Goal: Information Seeking & Learning: Check status

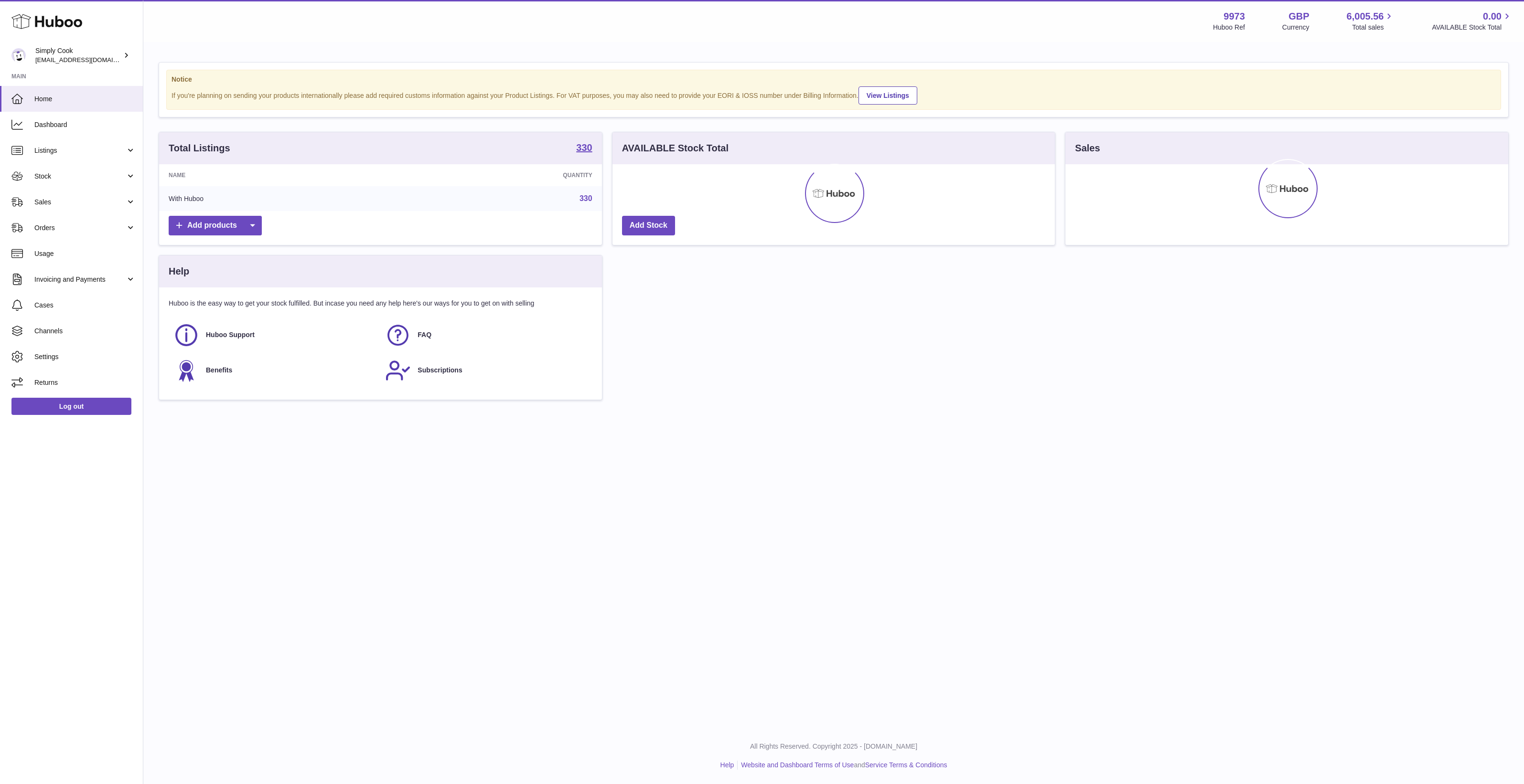
click at [725, 453] on div "Menu Huboo 9973 Huboo Ref GBP Currency 6,005.56 Total sales 0.00 AVAILABLE Stoc…" at bounding box center [833, 364] width 1380 height 728
click at [317, 511] on div "Menu Huboo 9973 Huboo Ref GBP Currency 6,005.56 Total sales 0.00 AVAILABLE Stoc…" at bounding box center [833, 364] width 1380 height 728
click at [957, 556] on div "Menu Huboo 9973 Huboo Ref GBP Currency 6,005.56 Total sales 0.00 AVAILABLE Stoc…" at bounding box center [833, 364] width 1380 height 728
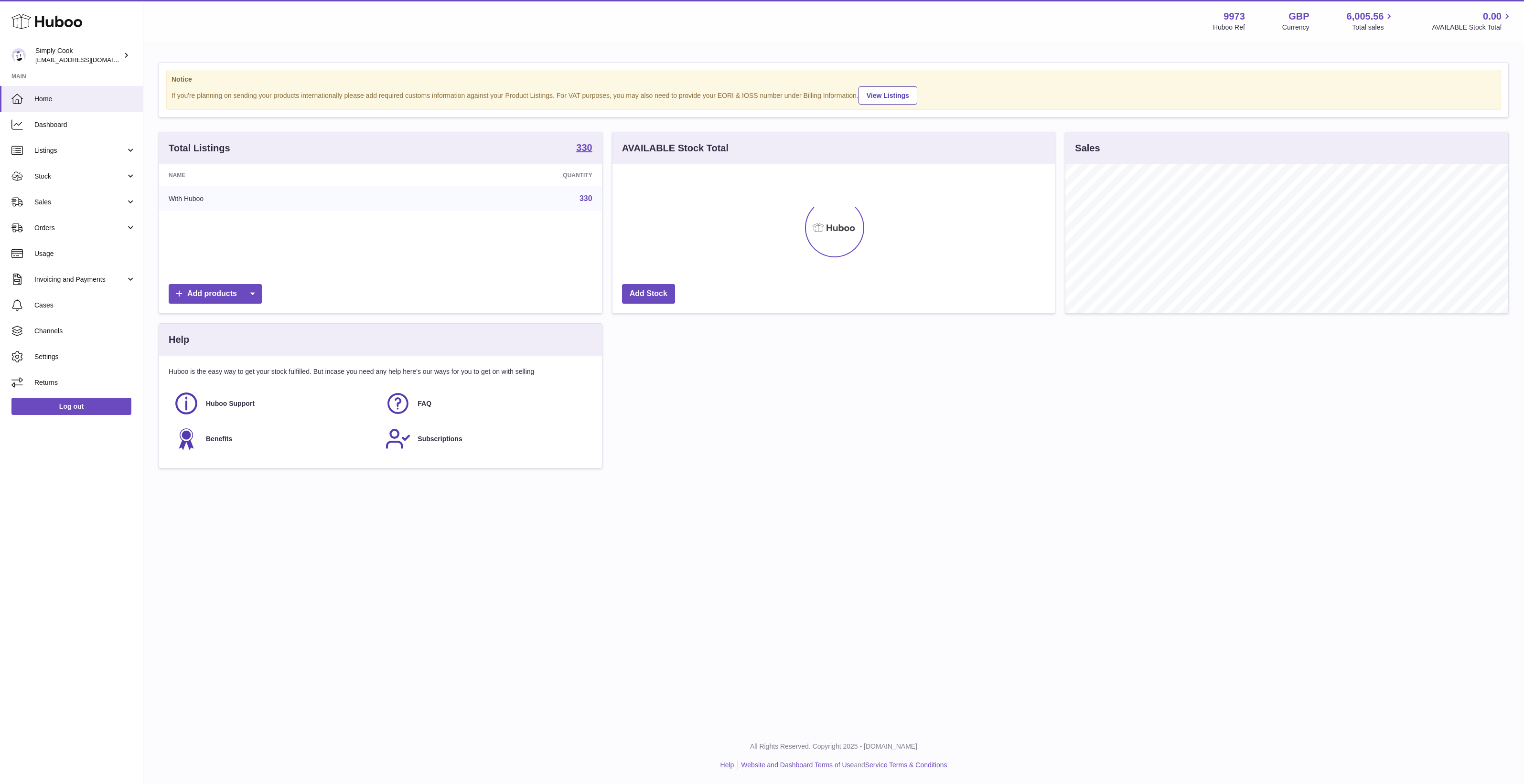
scroll to position [149, 442]
click at [957, 556] on div "Menu Huboo 9973 Huboo Ref GBP Currency 6,005.56 Total sales 0.00 AVAILABLE Stoc…" at bounding box center [833, 364] width 1380 height 728
click at [98, 156] on link "Listings" at bounding box center [72, 150] width 143 height 26
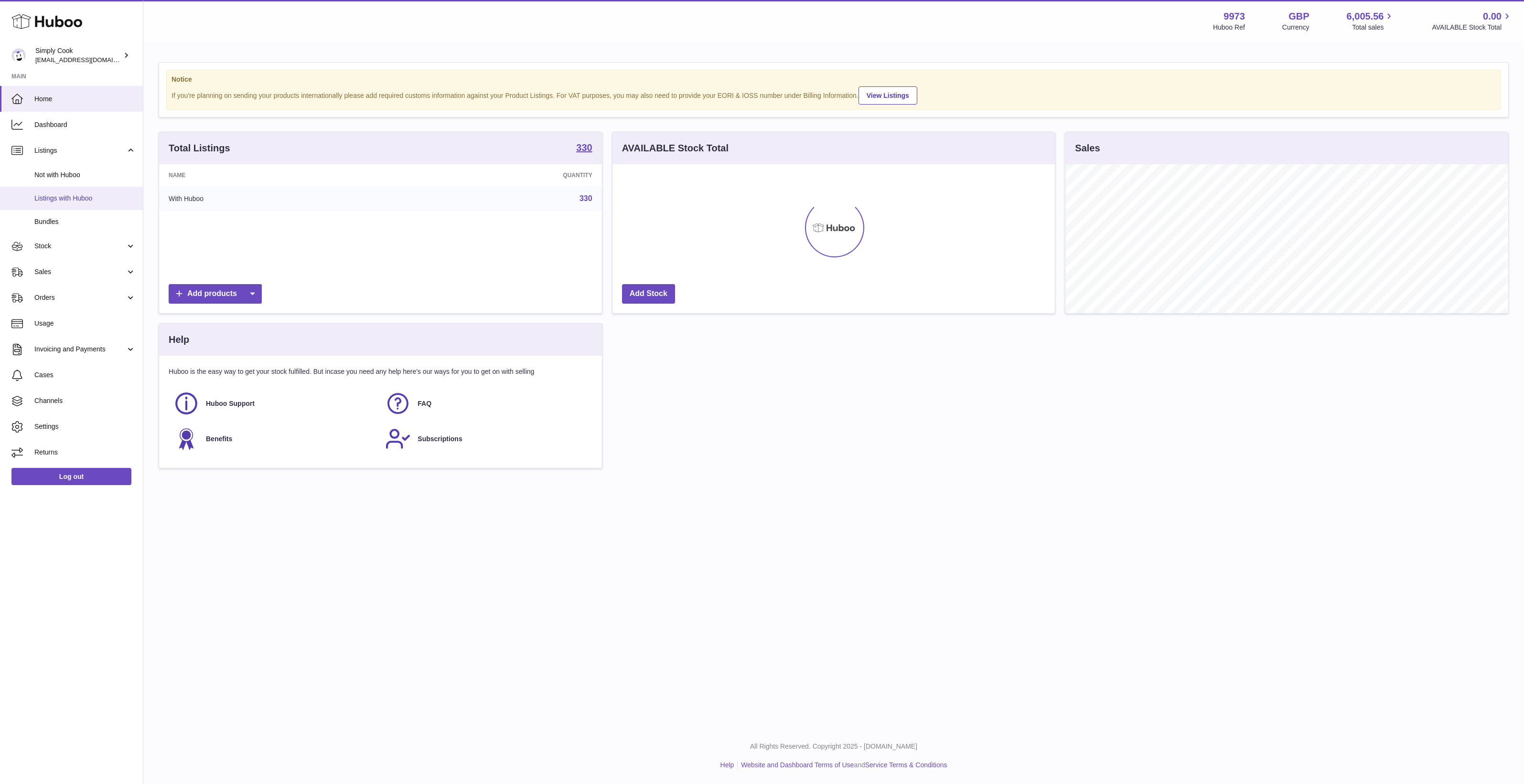
click at [72, 204] on link "Listings with Huboo" at bounding box center [72, 199] width 143 height 24
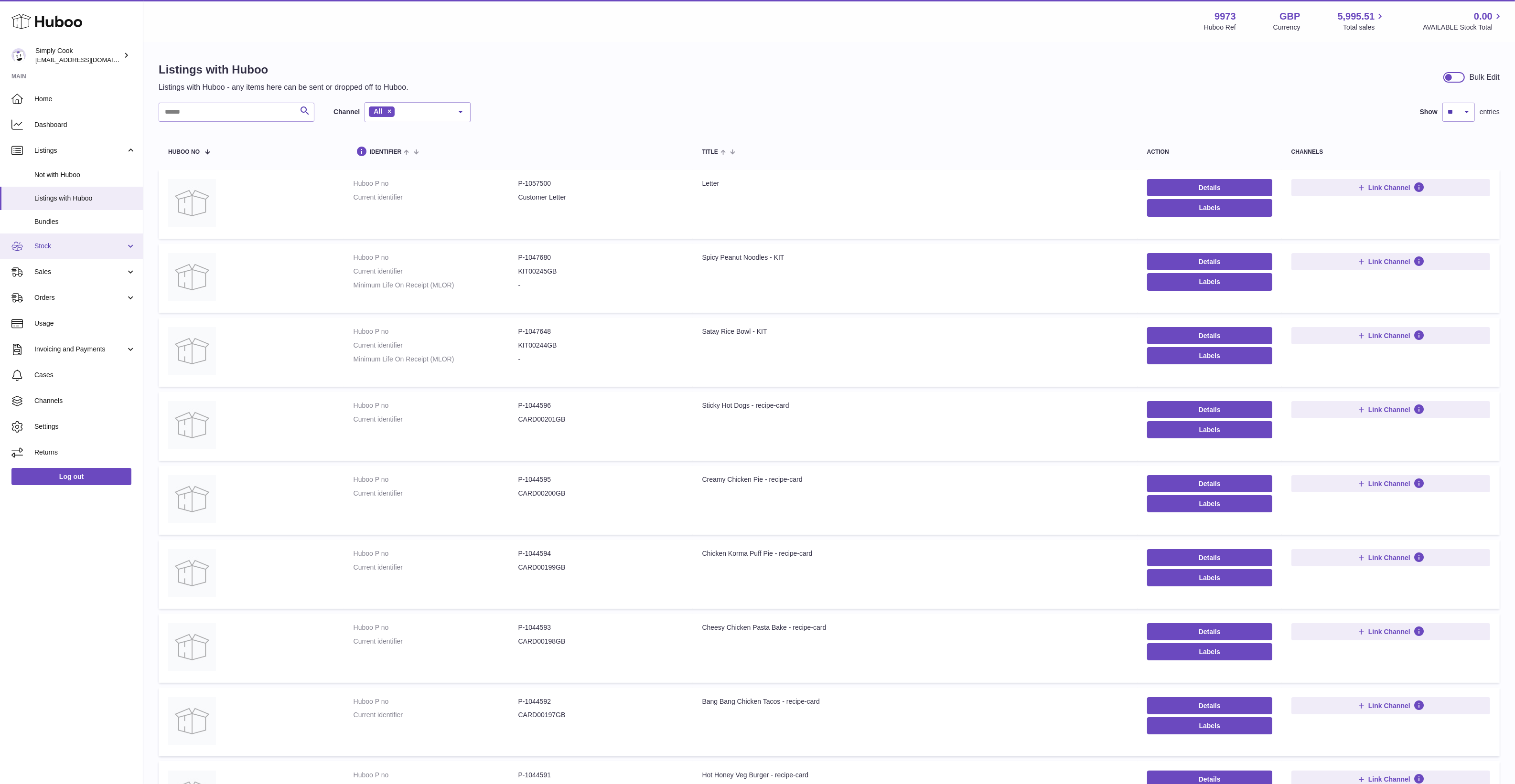
click at [44, 247] on span "Stock" at bounding box center [80, 247] width 91 height 9
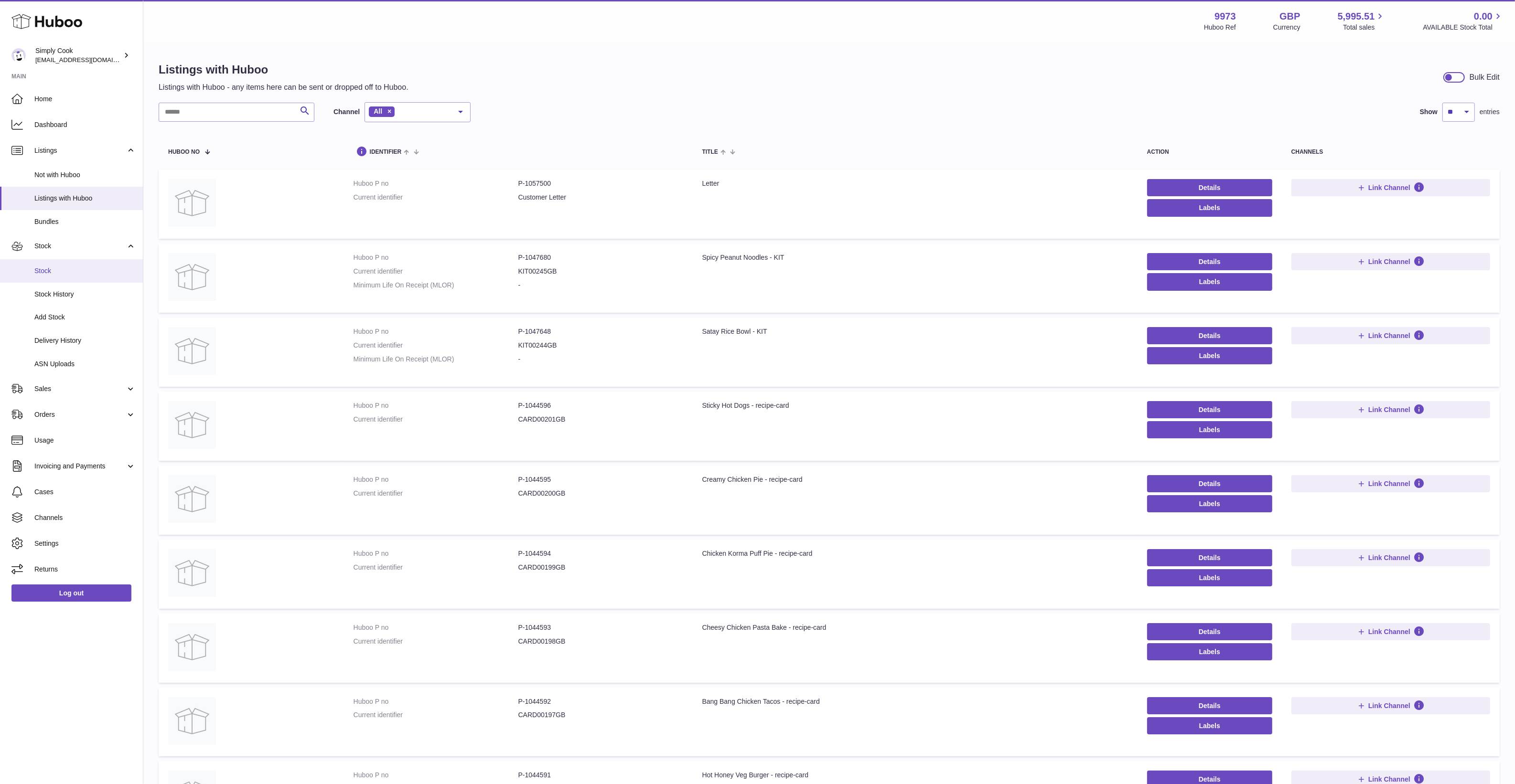
click at [49, 267] on span "Stock" at bounding box center [85, 271] width 101 height 9
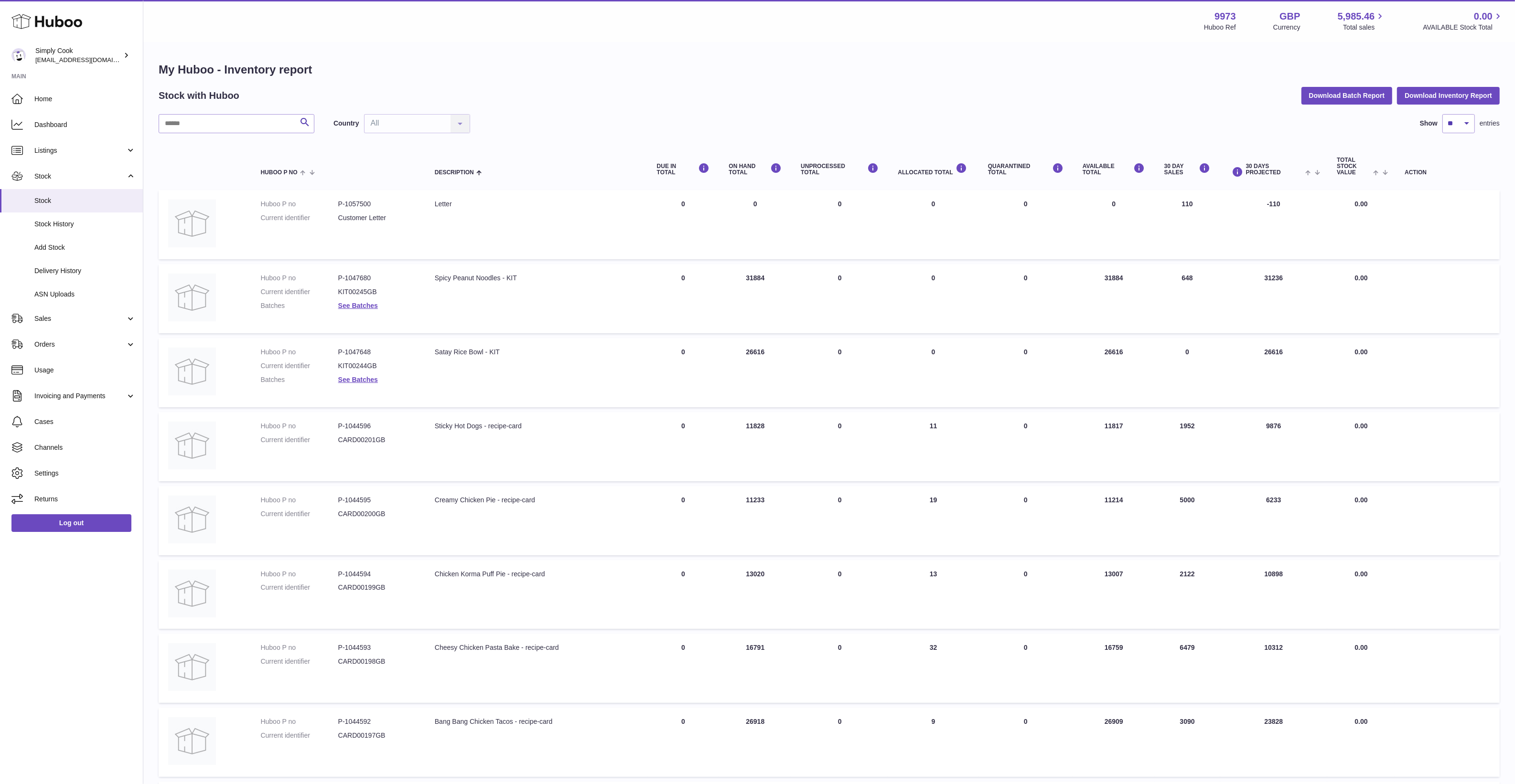
click at [1016, 295] on td "QUARANTINED Total 0" at bounding box center [1025, 299] width 94 height 70
click at [1030, 170] on div "QUARANTINED Total" at bounding box center [1025, 170] width 75 height 13
click at [1068, 282] on td "QUARANTINED Total 0" at bounding box center [1025, 299] width 94 height 70
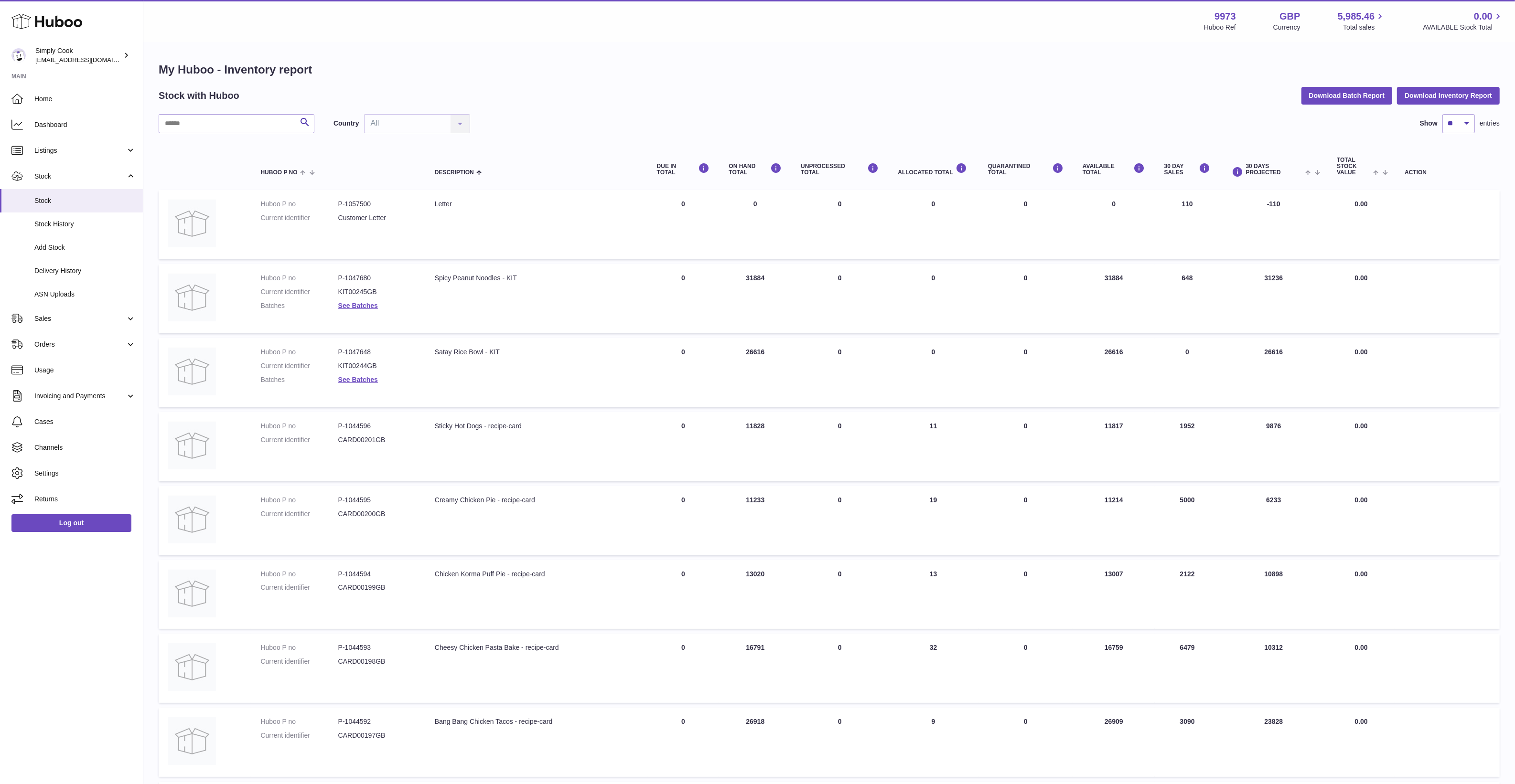
click at [748, 278] on td "ON HAND Total 31884" at bounding box center [755, 299] width 72 height 70
click at [761, 284] on td "ON HAND Total 31884" at bounding box center [755, 299] width 72 height 70
drag, startPoint x: 761, startPoint y: 284, endPoint x: 685, endPoint y: 292, distance: 76.4
click at [625, 292] on td "Description Spicy Peanut Noodles - KIT" at bounding box center [536, 299] width 222 height 70
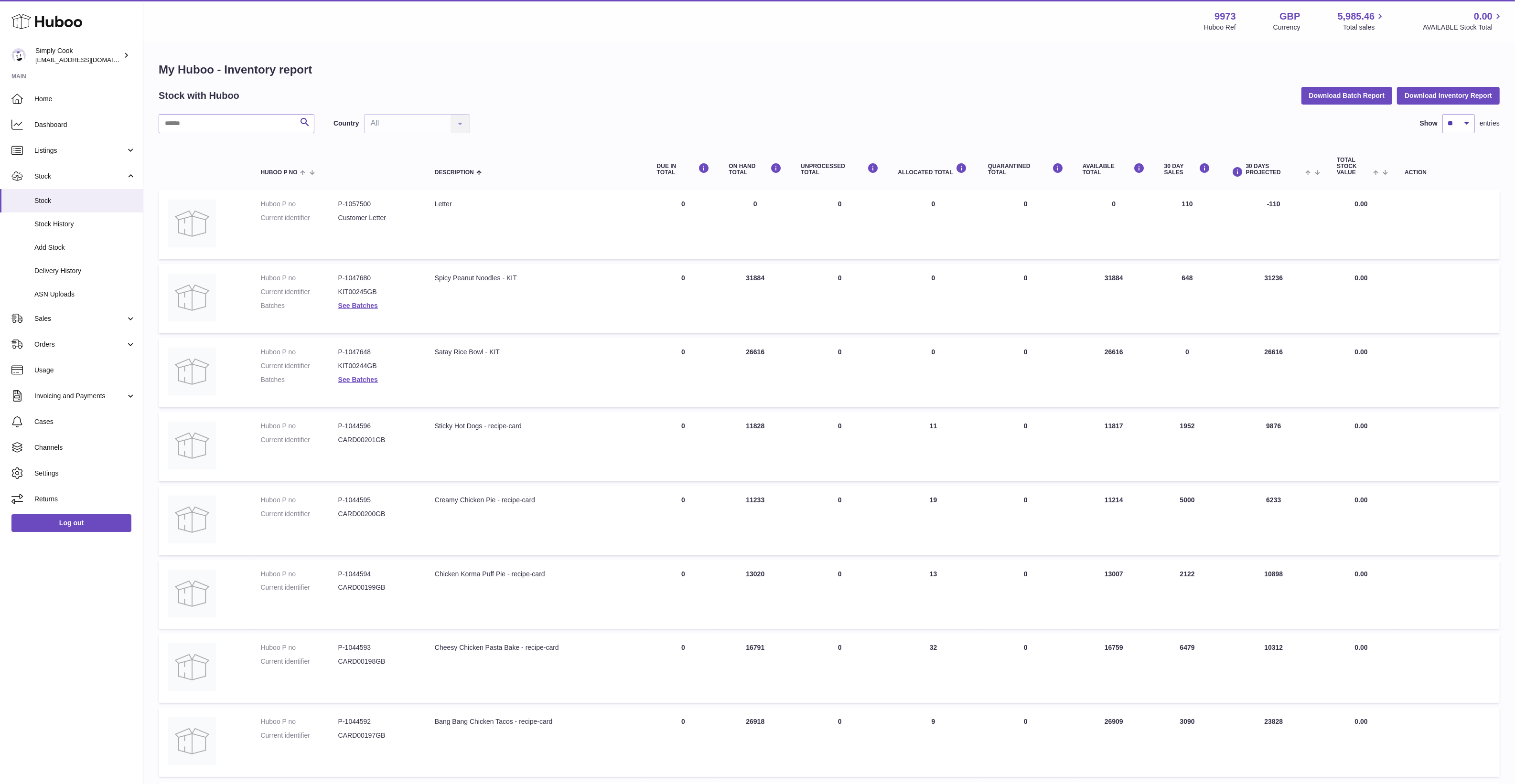
drag, startPoint x: 1034, startPoint y: 276, endPoint x: 1015, endPoint y: 276, distance: 19.0
click at [1015, 276] on td "QUARANTINED Total 0" at bounding box center [1025, 299] width 94 height 70
drag, startPoint x: 1015, startPoint y: 276, endPoint x: 1030, endPoint y: 276, distance: 15.0
click at [1032, 276] on td "QUARANTINED Total 0" at bounding box center [1025, 299] width 94 height 70
click at [359, 302] on link "See Batches" at bounding box center [358, 305] width 39 height 7
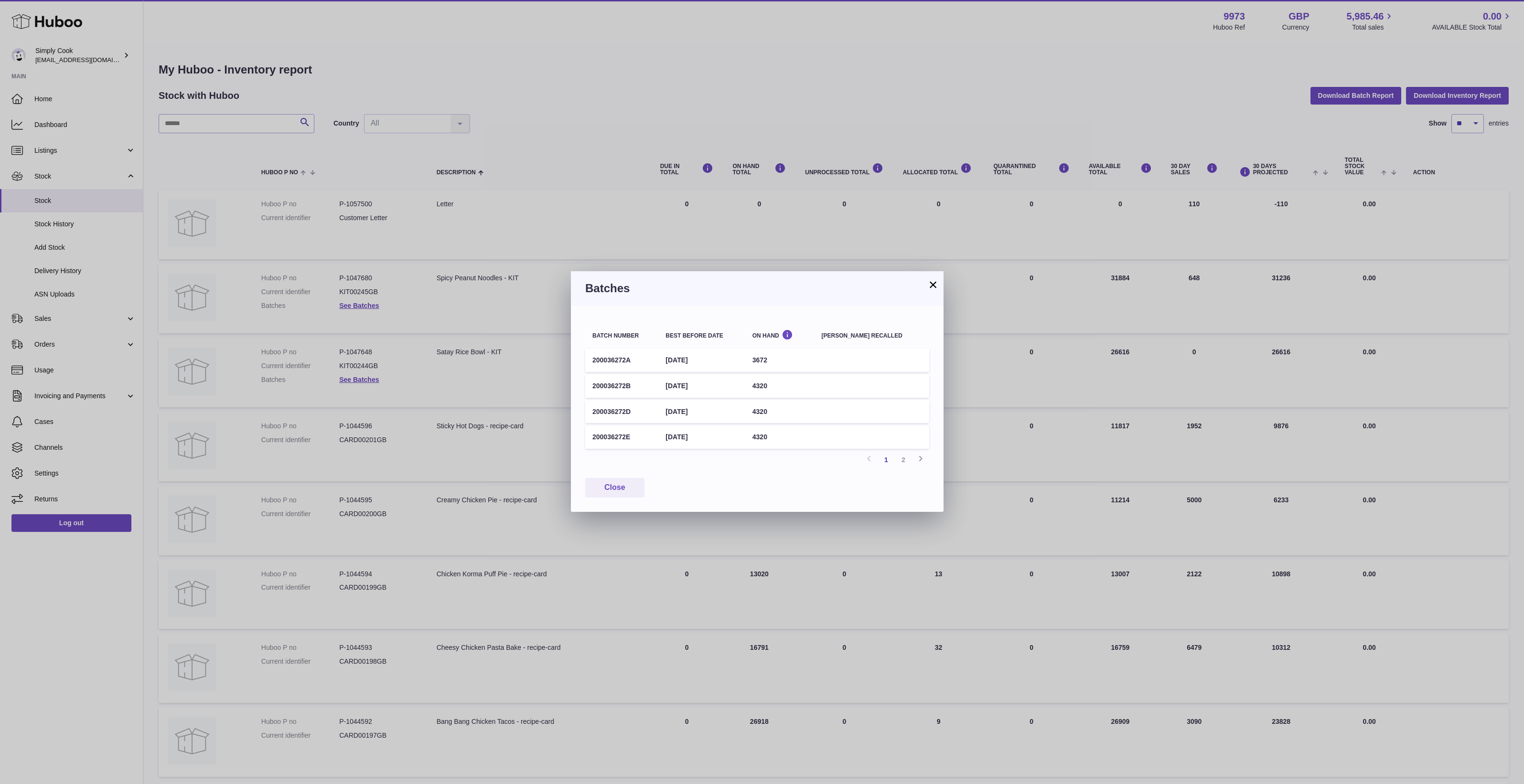
click at [933, 281] on button "×" at bounding box center [933, 284] width 12 height 12
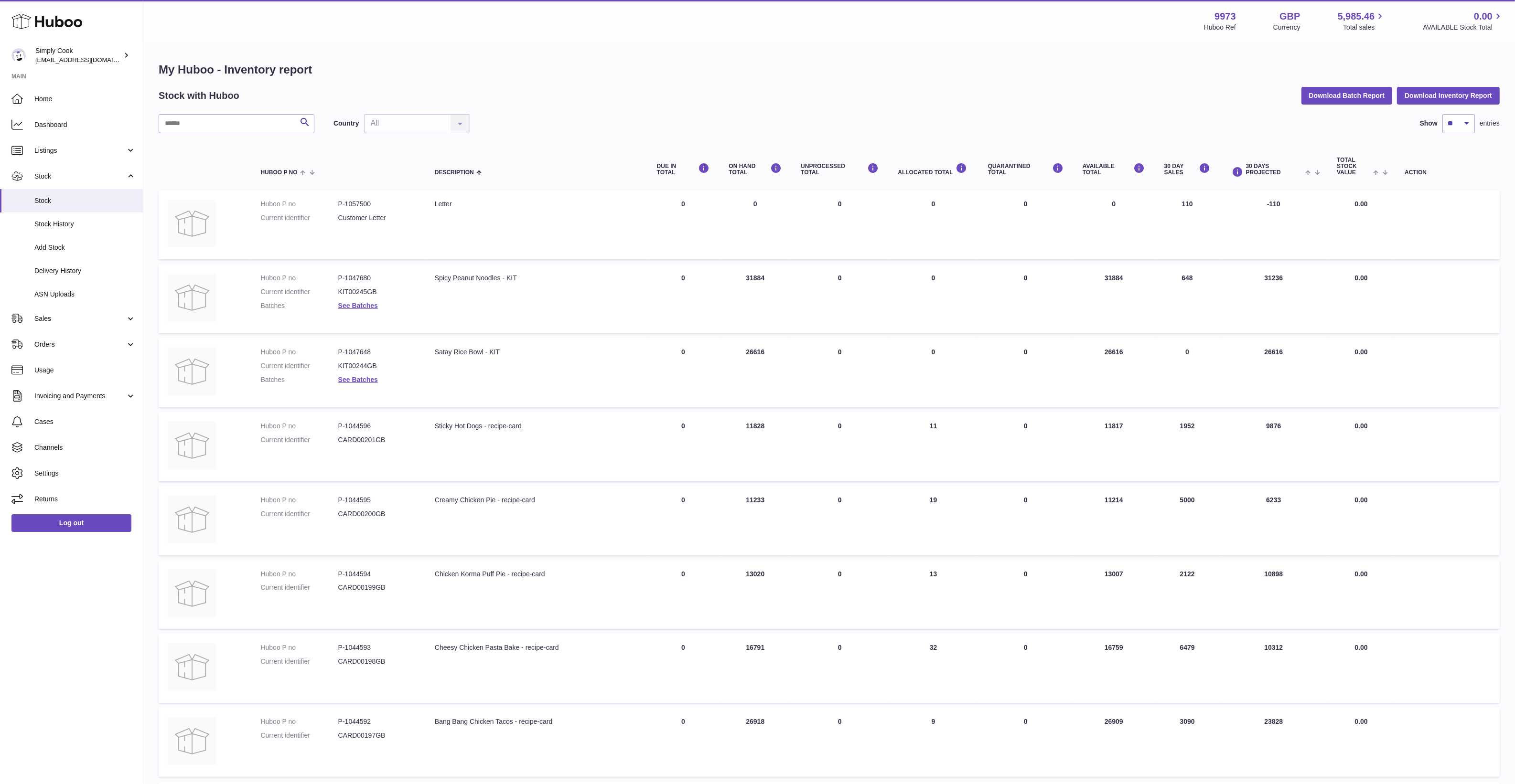
click at [479, 306] on td "Description Spicy Peanut Noodles - KIT" at bounding box center [536, 299] width 222 height 70
click at [372, 278] on dd "P-1047680" at bounding box center [377, 278] width 77 height 9
click at [369, 276] on dd "P-1047680" at bounding box center [377, 278] width 77 height 9
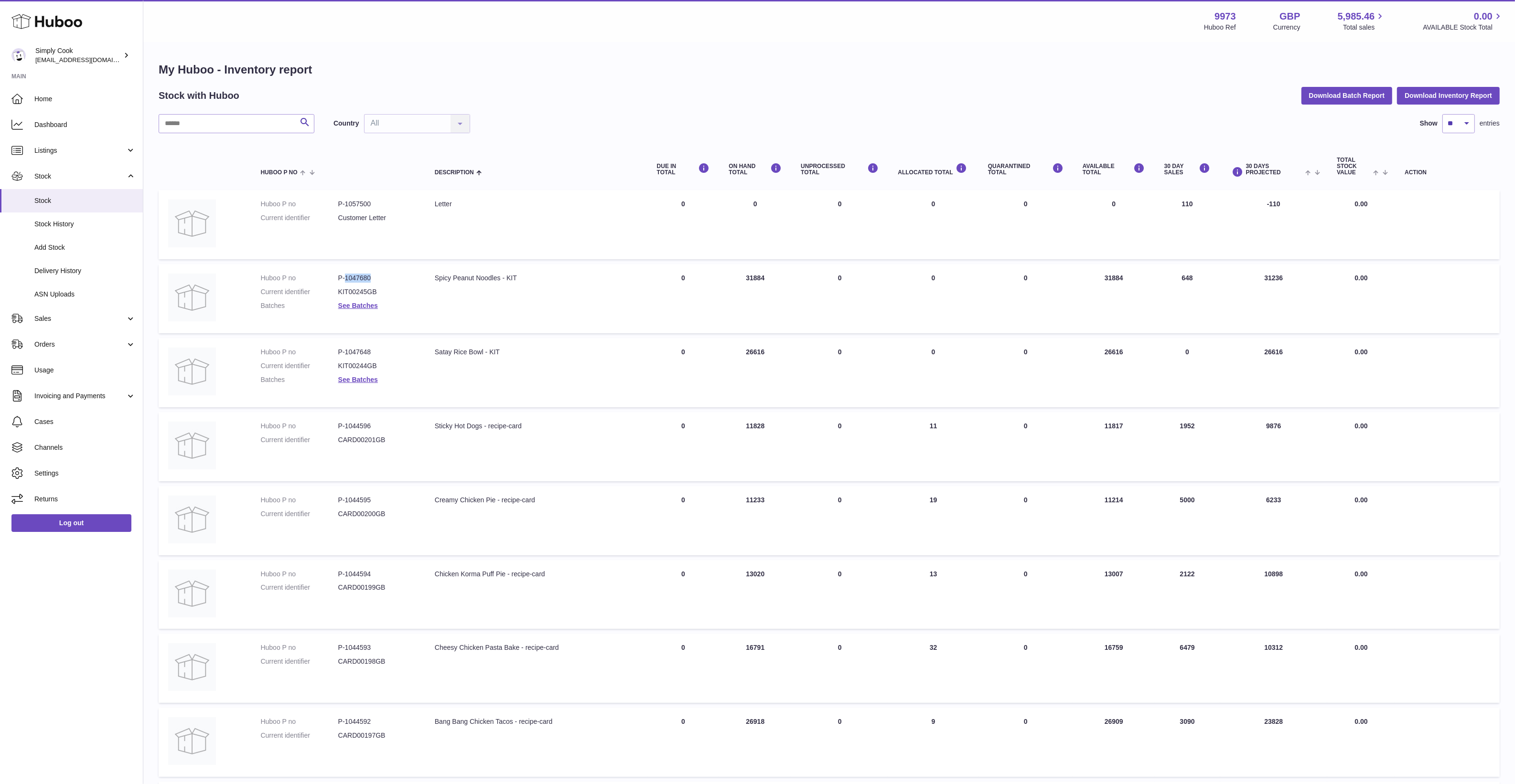
copy dd "1047680"
click at [359, 299] on dl "Huboo P no P-1047680 Current identifier KIT00245GB Batches See Batches" at bounding box center [337, 293] width 155 height 41
click at [360, 304] on link "See Batches" at bounding box center [358, 305] width 39 height 7
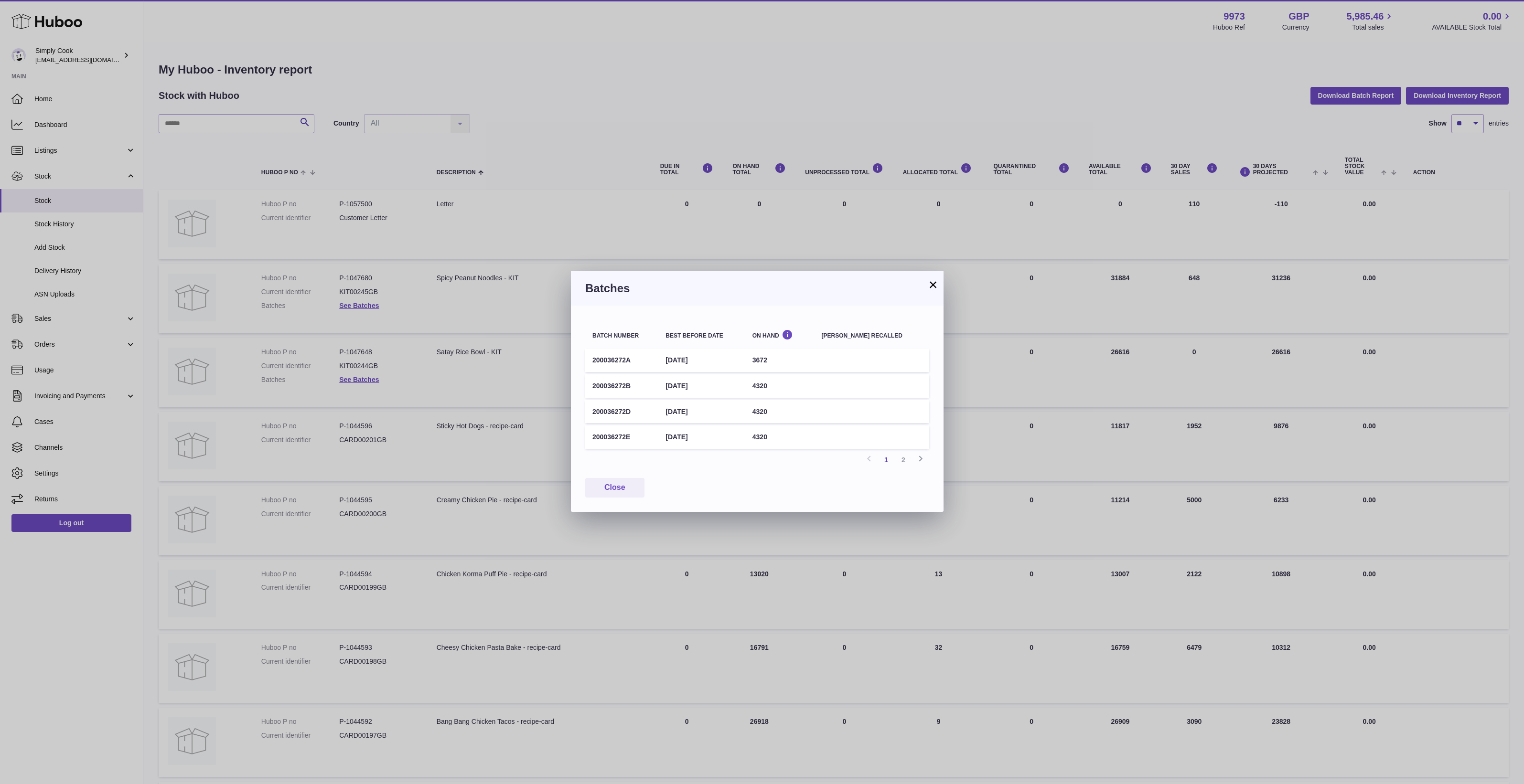
click at [602, 363] on td "200036272A" at bounding box center [622, 360] width 73 height 24
copy td "200036272A"
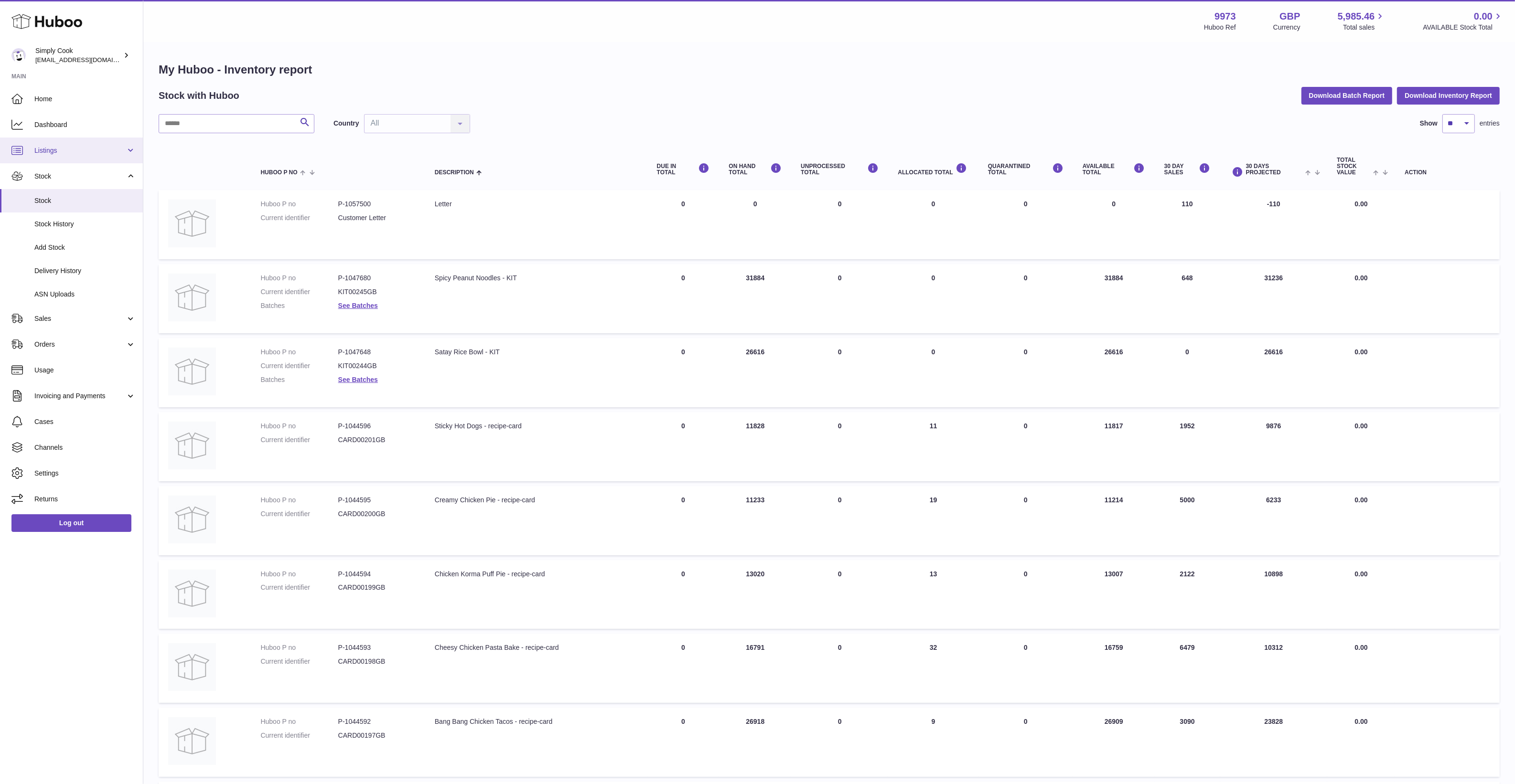
click at [71, 158] on link "Listings" at bounding box center [72, 150] width 143 height 26
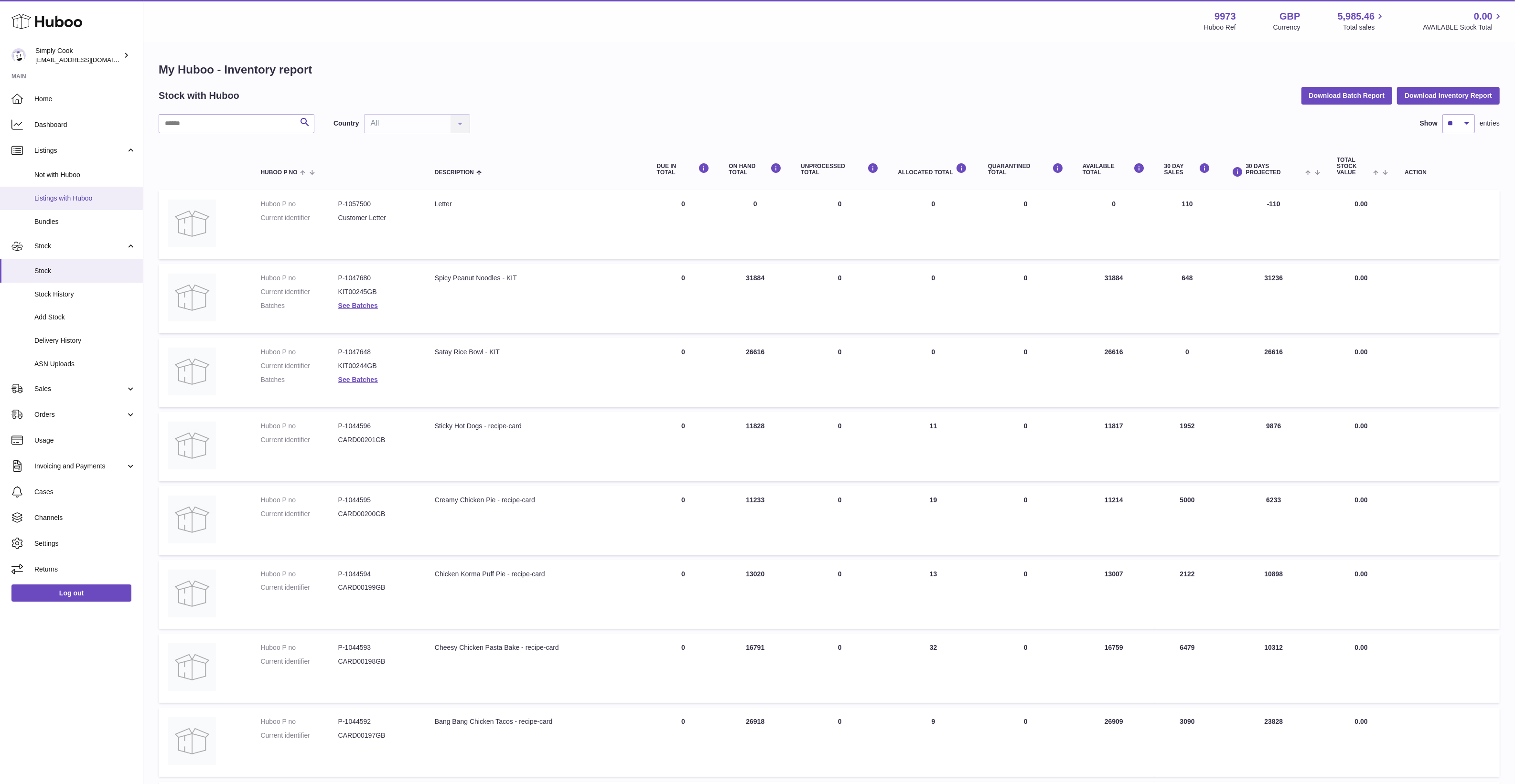
click at [72, 198] on span "Listings with Huboo" at bounding box center [85, 198] width 101 height 9
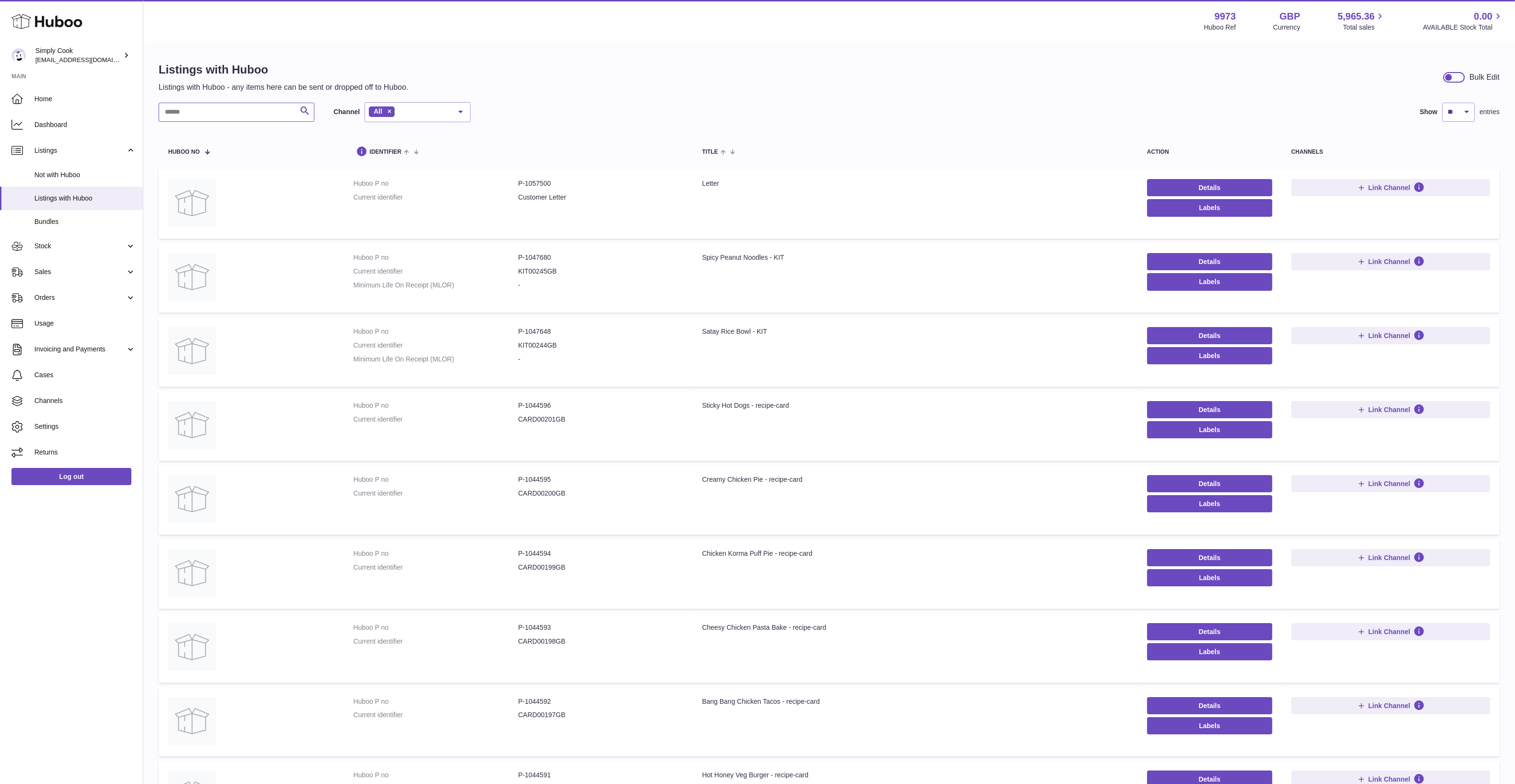
click at [227, 109] on input "text" at bounding box center [237, 112] width 156 height 19
paste input "*******"
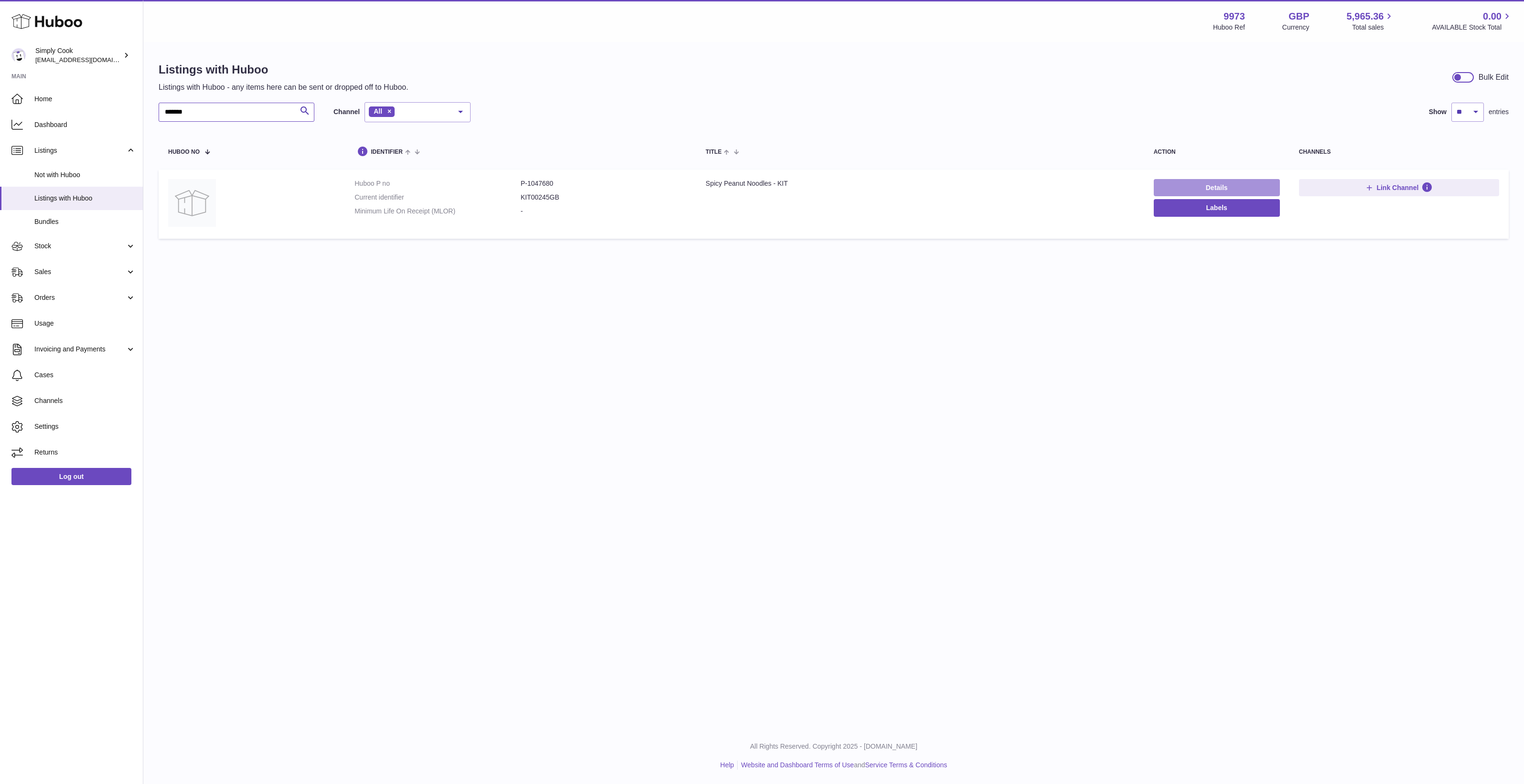
type input "*******"
click at [1173, 188] on link "Details" at bounding box center [1217, 187] width 127 height 17
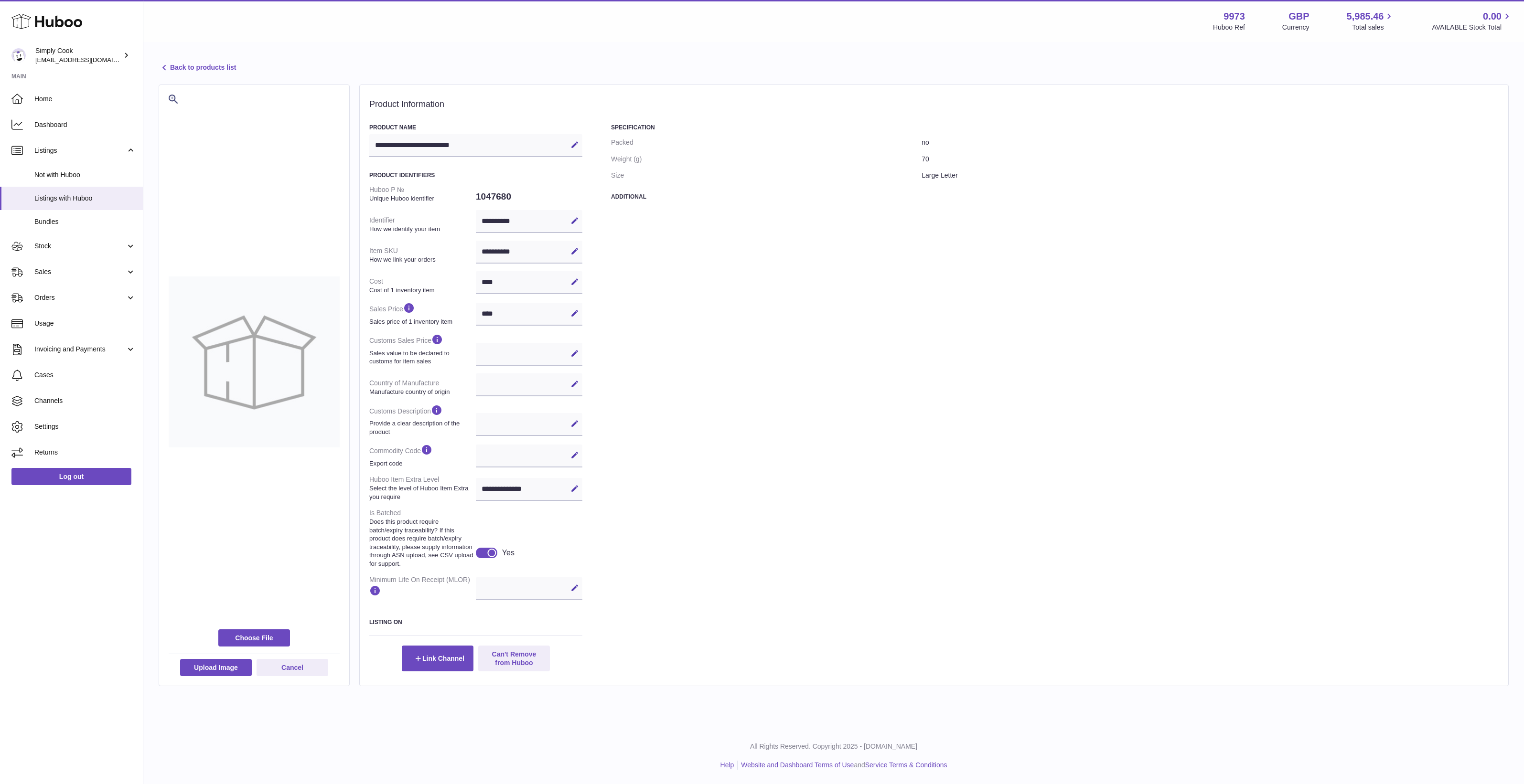
select select
select select "****"
click at [784, 520] on div "Specification Packed no Weight (g) 70 Size Large Letter Additional" at bounding box center [1055, 397] width 888 height 547
click at [572, 591] on icon at bounding box center [574, 587] width 8 height 8
click at [520, 600] on input "text" at bounding box center [529, 588] width 106 height 23
